Goal: Find specific page/section: Find specific page/section

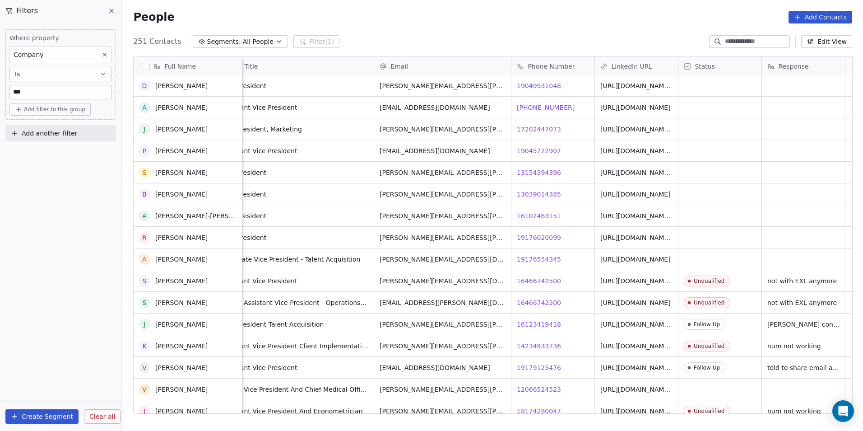
scroll to position [3748, 0]
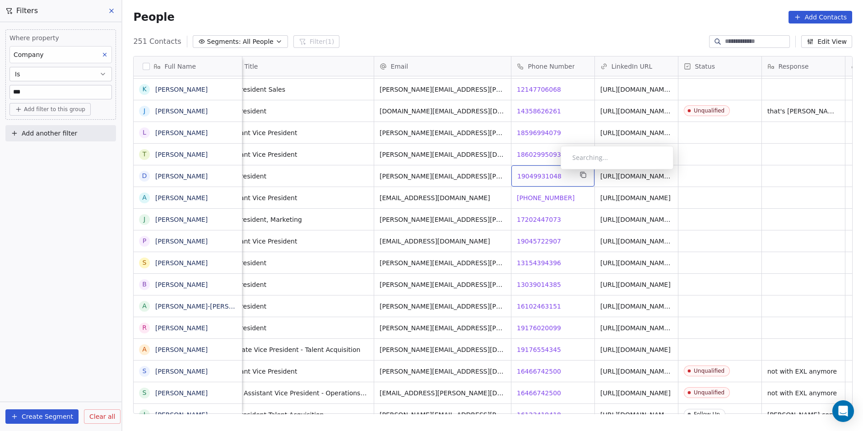
click at [554, 172] on span "19049931048" at bounding box center [540, 176] width 44 height 9
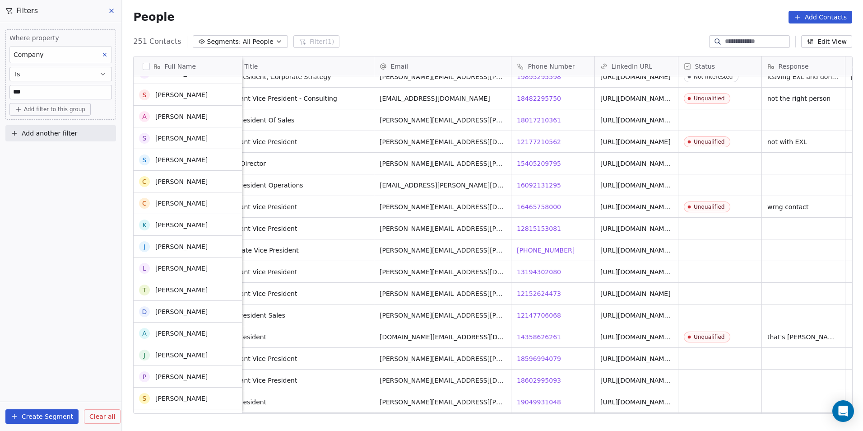
scroll to position [3523, 0]
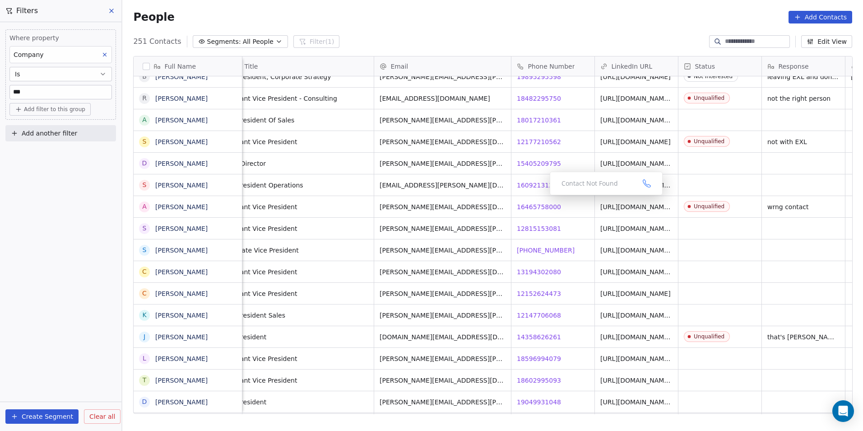
click at [551, 182] on div "Contact Not Found" at bounding box center [606, 183] width 113 height 23
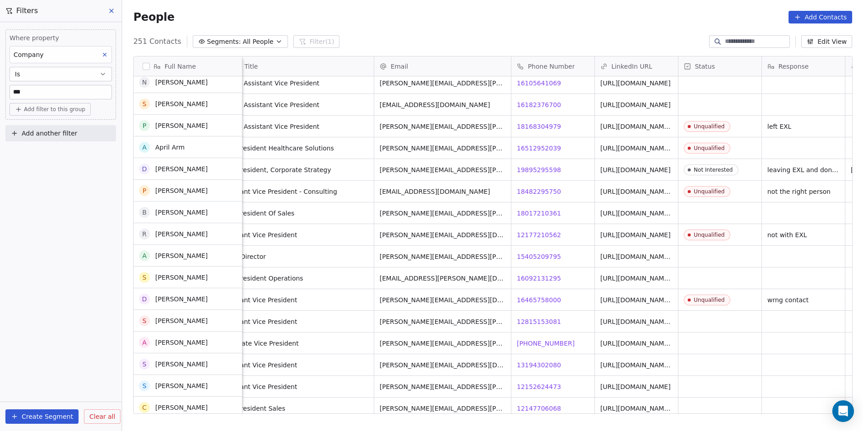
scroll to position [3387, 0]
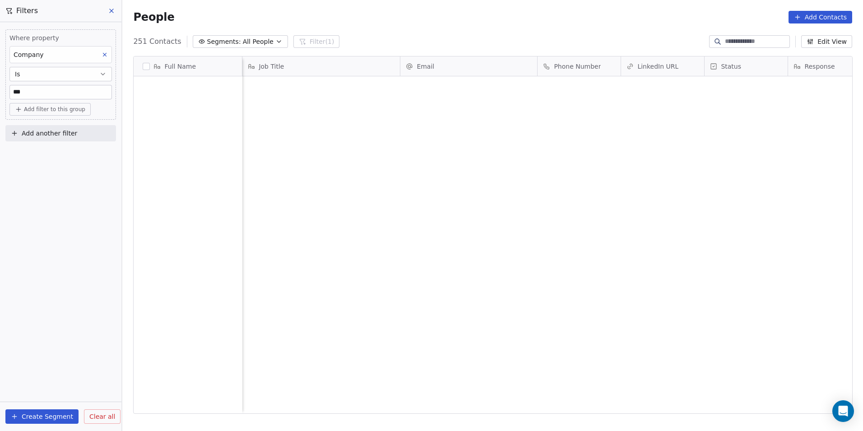
scroll to position [372, 735]
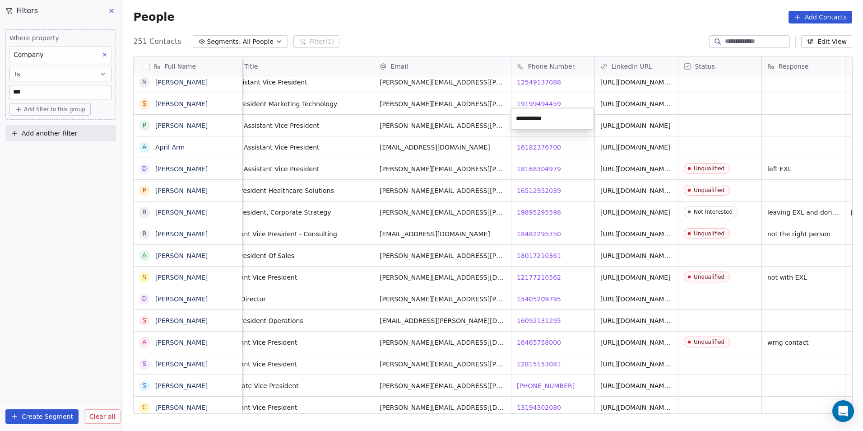
click at [574, 146] on html "DS Technologies Inc Contacts People Marketing Workflows Campaigns Sales Pipelin…" at bounding box center [431, 215] width 863 height 431
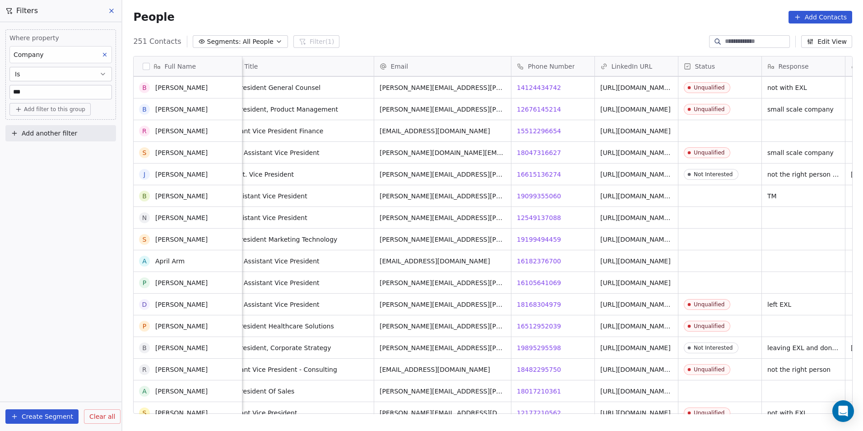
scroll to position [3161, 0]
